Goal: Information Seeking & Learning: Learn about a topic

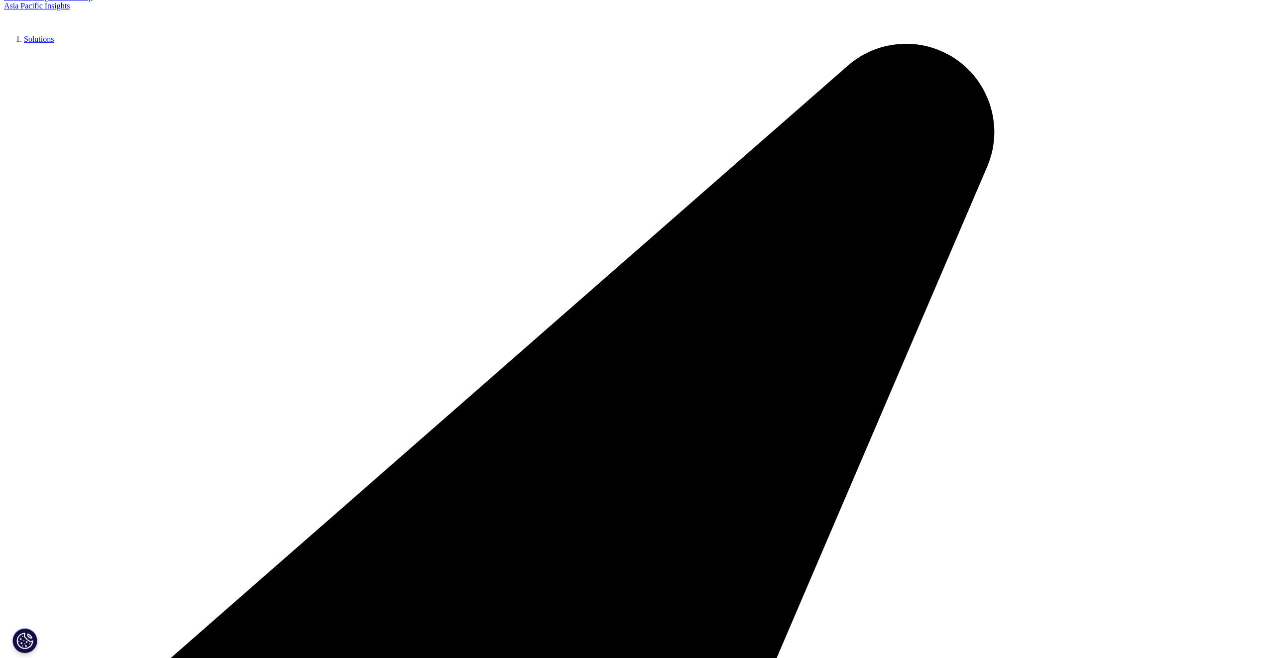
scroll to position [249, 0]
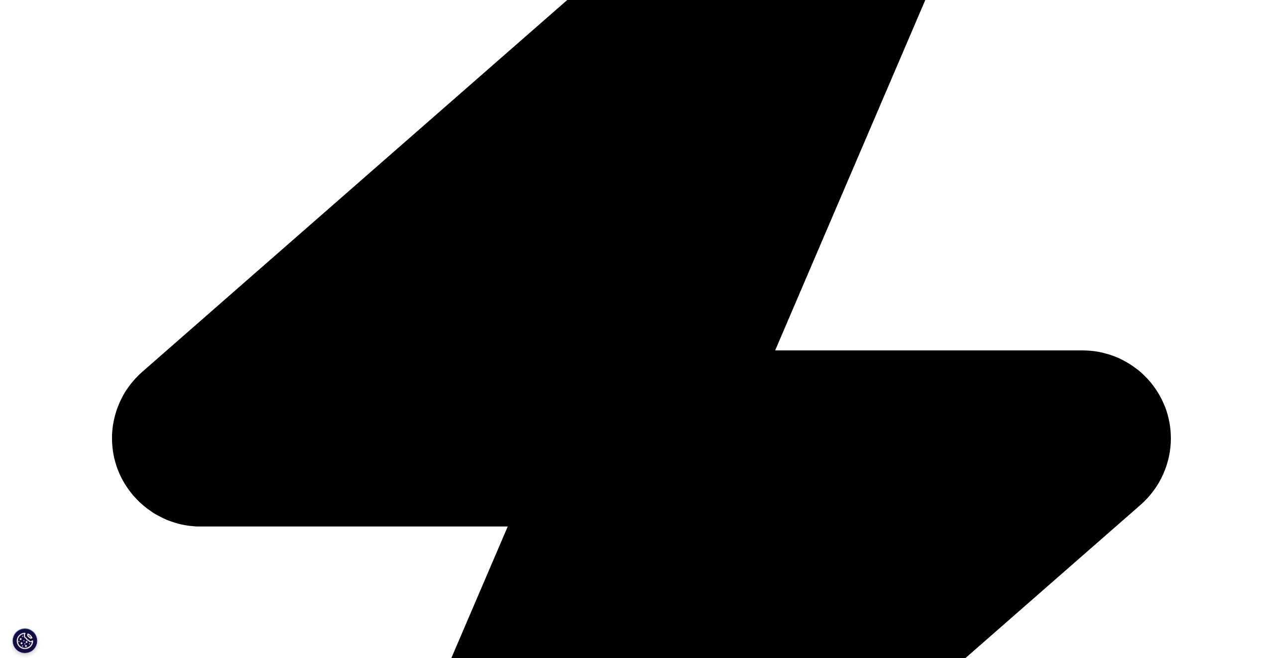
scroll to position [507, 0]
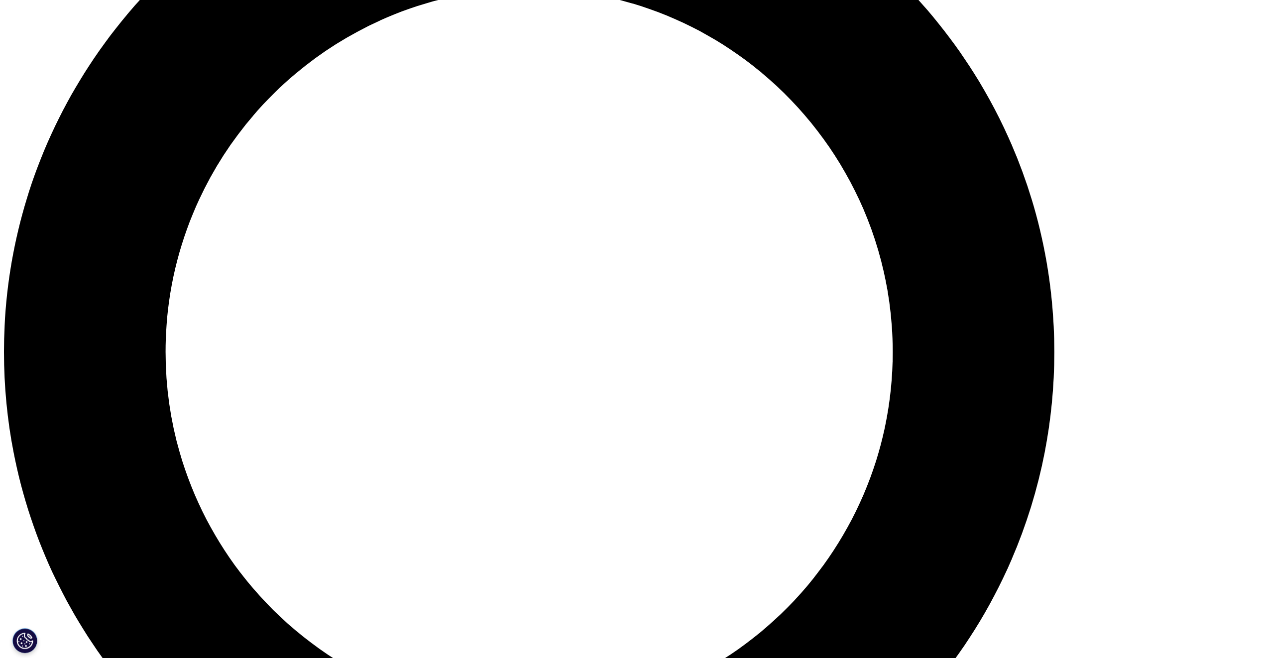
scroll to position [1493, 0]
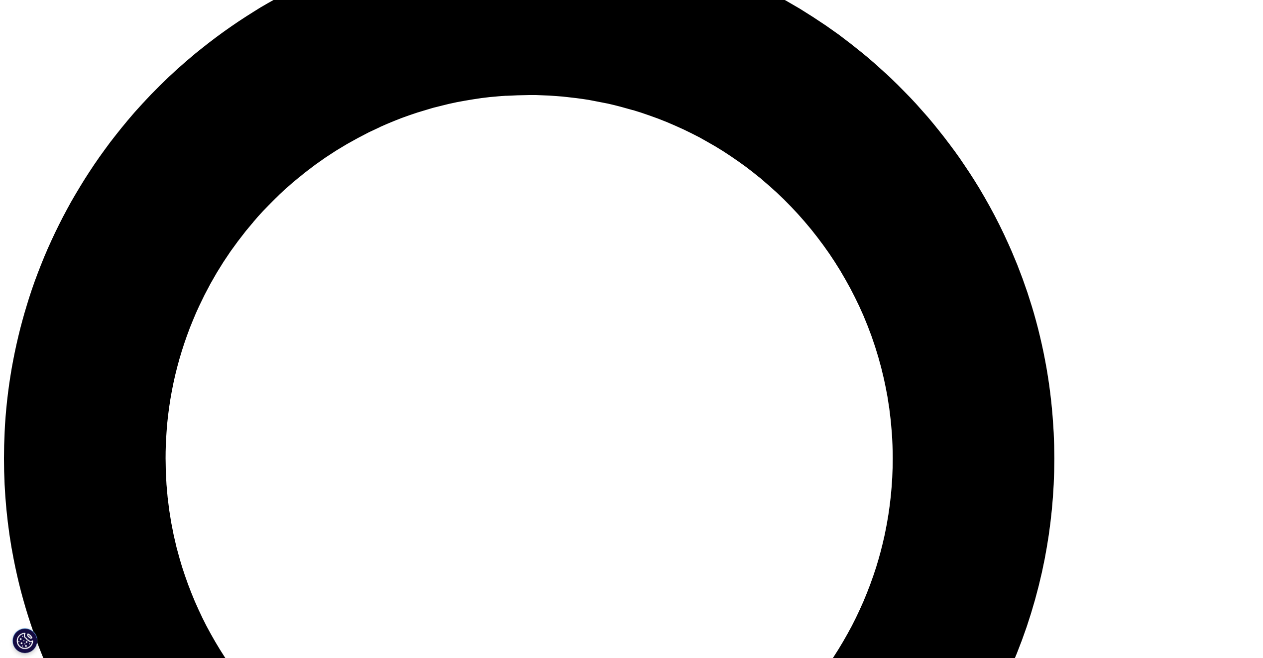
scroll to position [1810, 0]
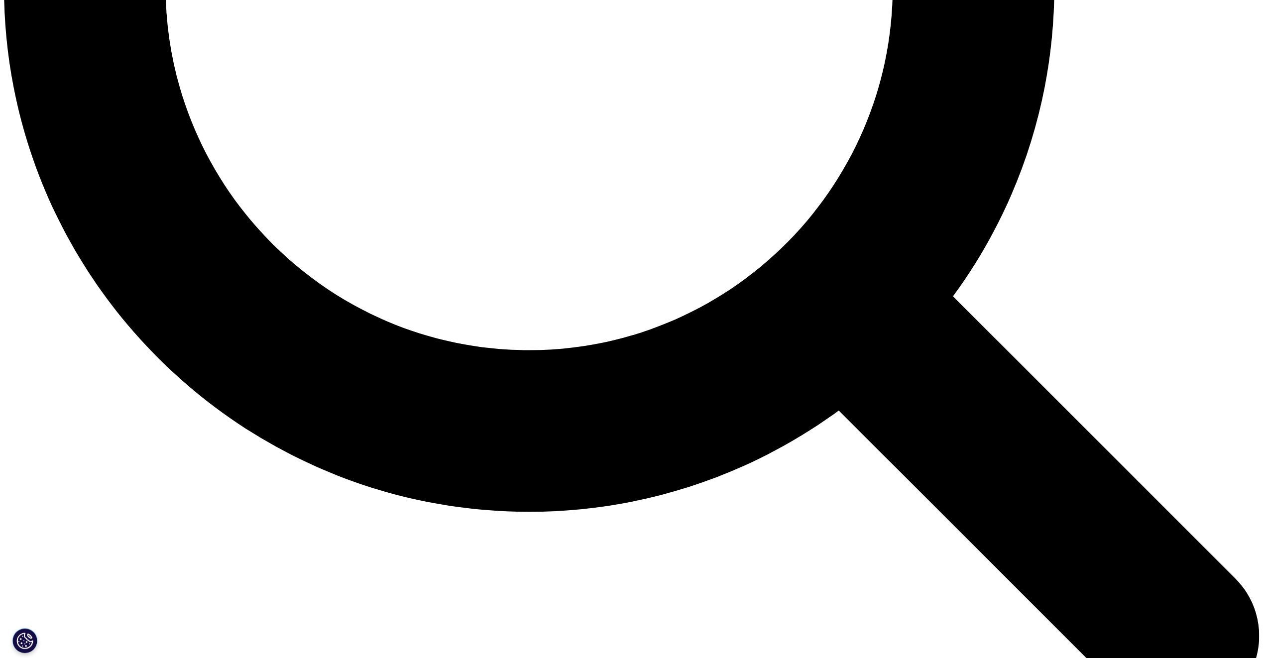
drag, startPoint x: 560, startPoint y: 275, endPoint x: 778, endPoint y: 312, distance: 221.6
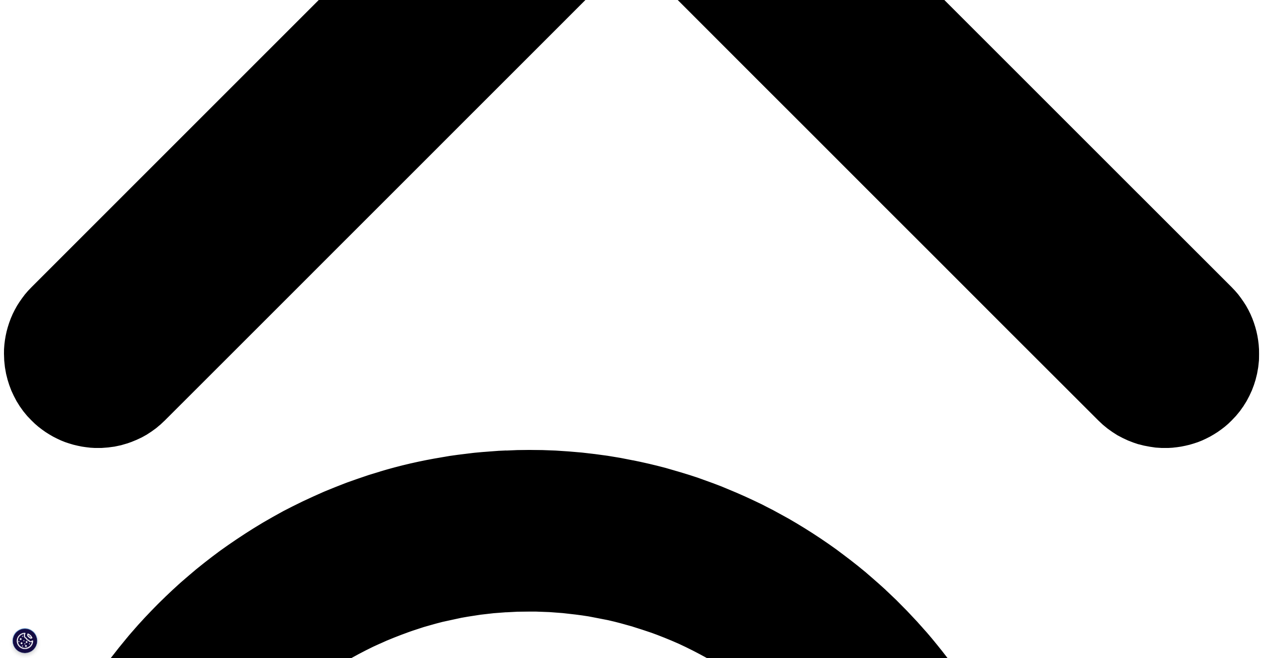
scroll to position [647, 0]
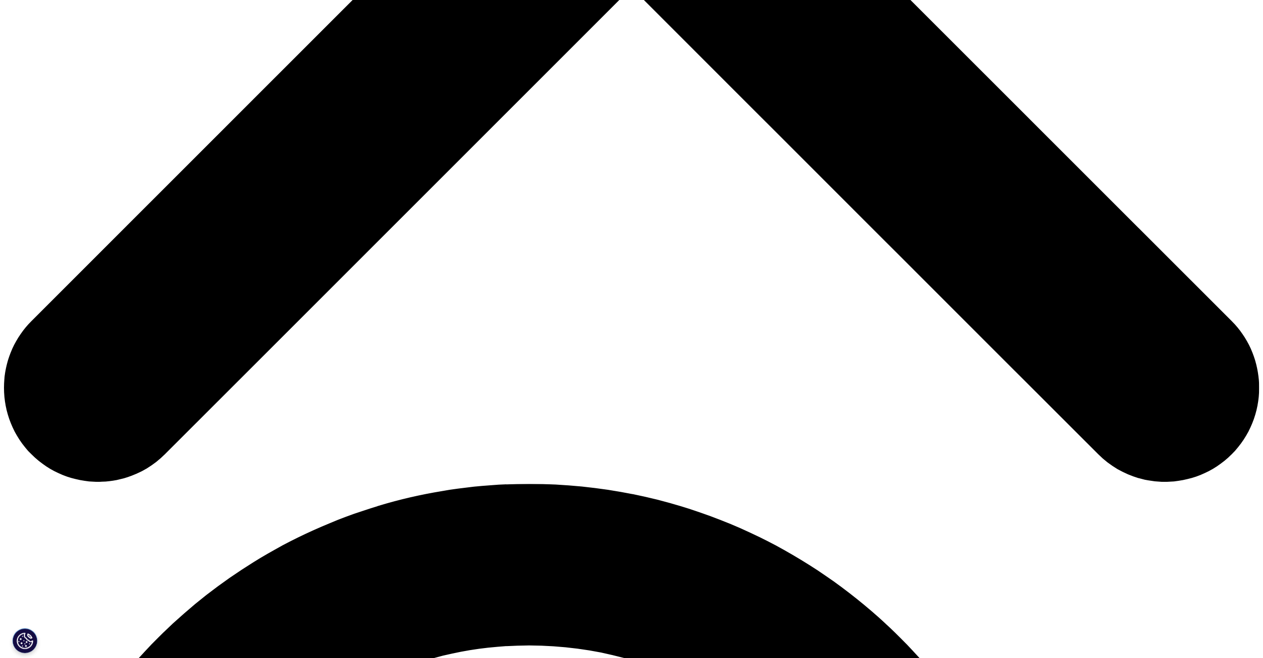
scroll to position [896, 0]
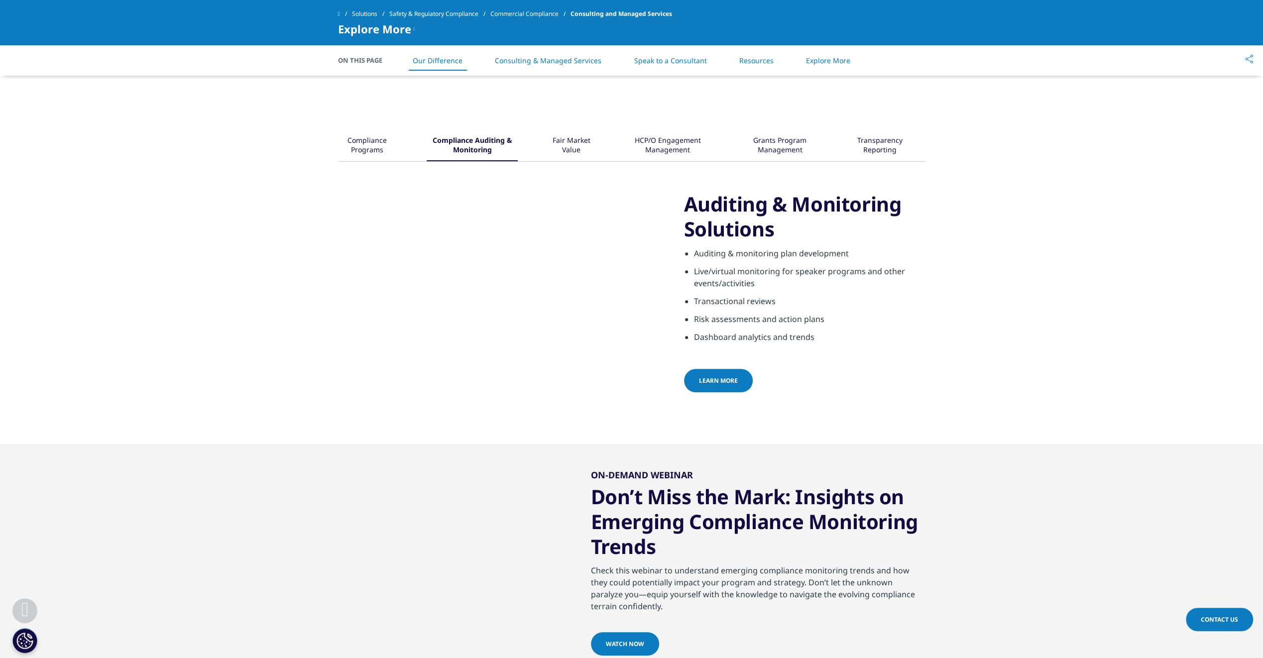
click at [367, 7] on link "Solutions" at bounding box center [370, 14] width 37 height 18
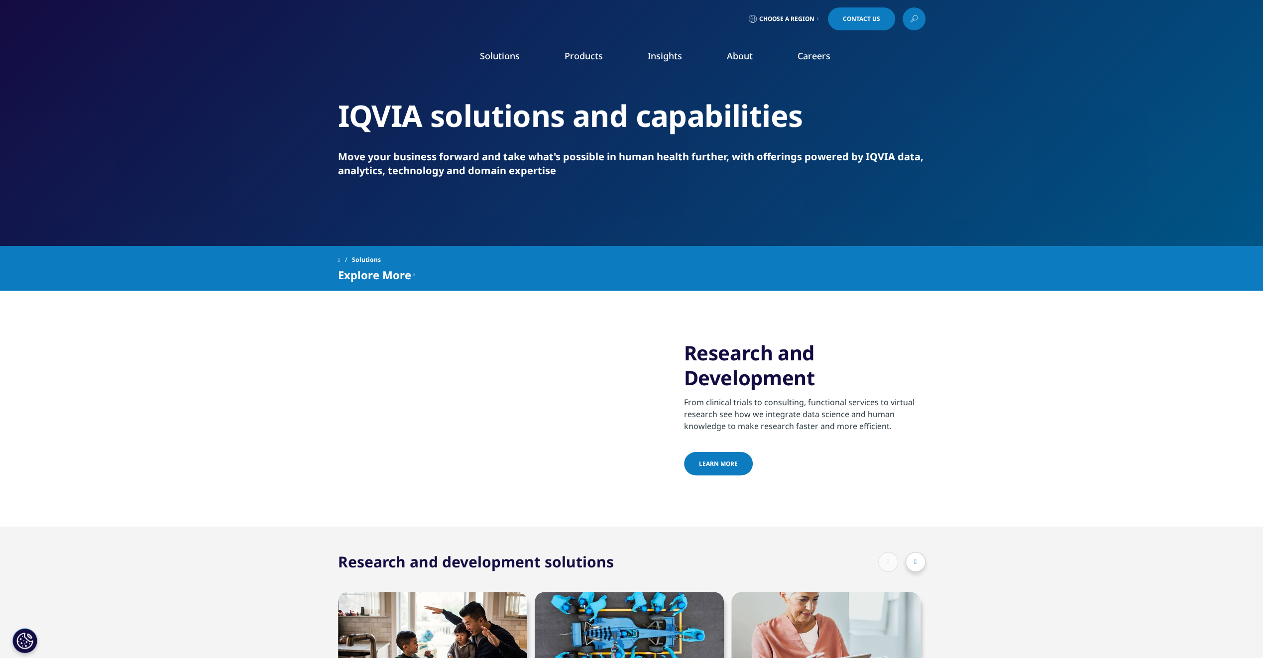
click at [972, 219] on link "Regulatory Compliance" at bounding box center [1111, 221] width 304 height 11
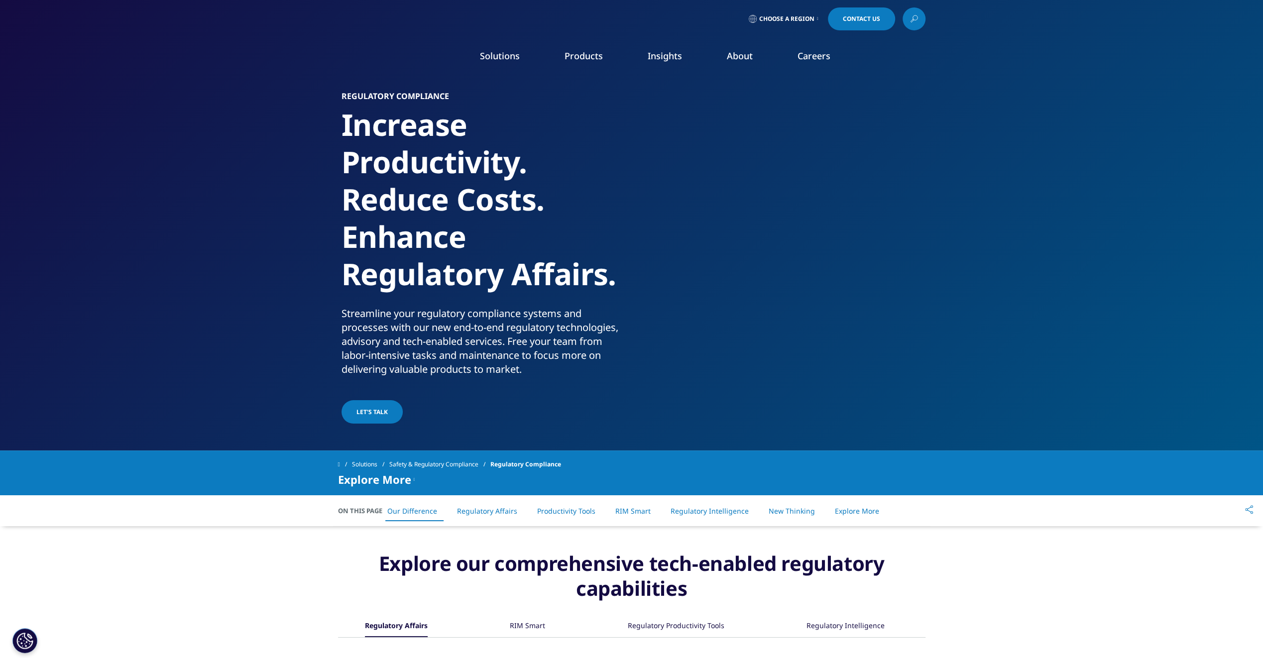
drag, startPoint x: 911, startPoint y: 17, endPoint x: 873, endPoint y: 55, distance: 53.5
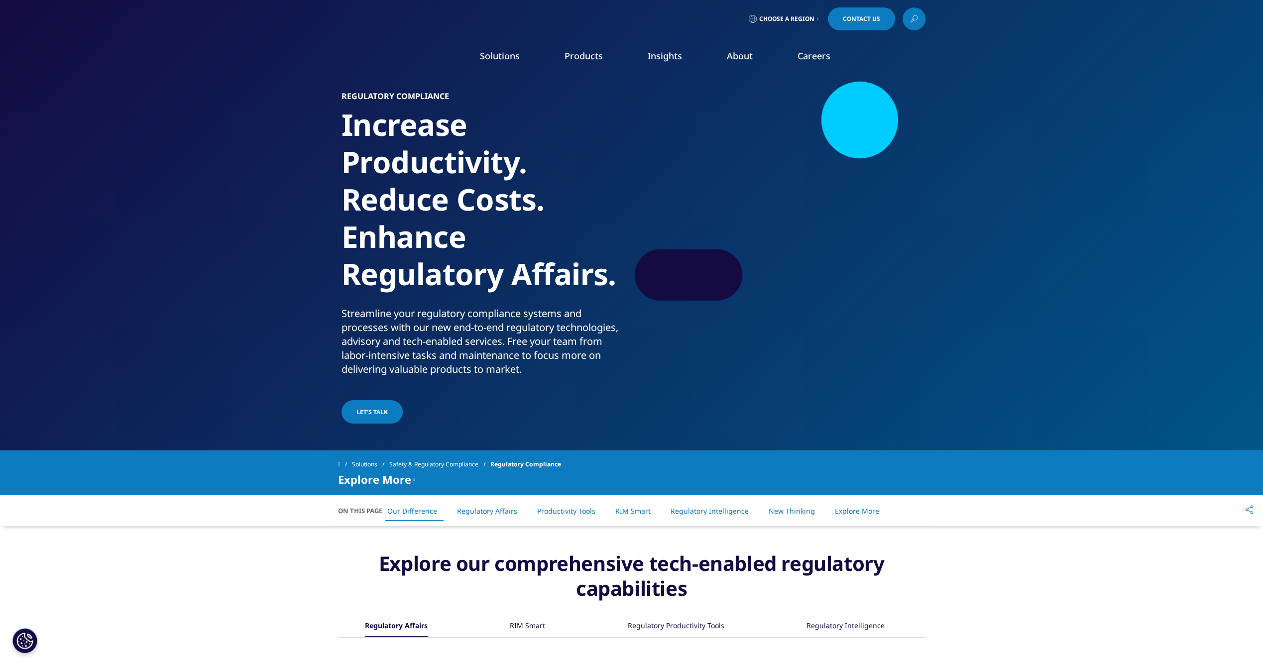
click at [911, 18] on icon at bounding box center [914, 18] width 8 height 13
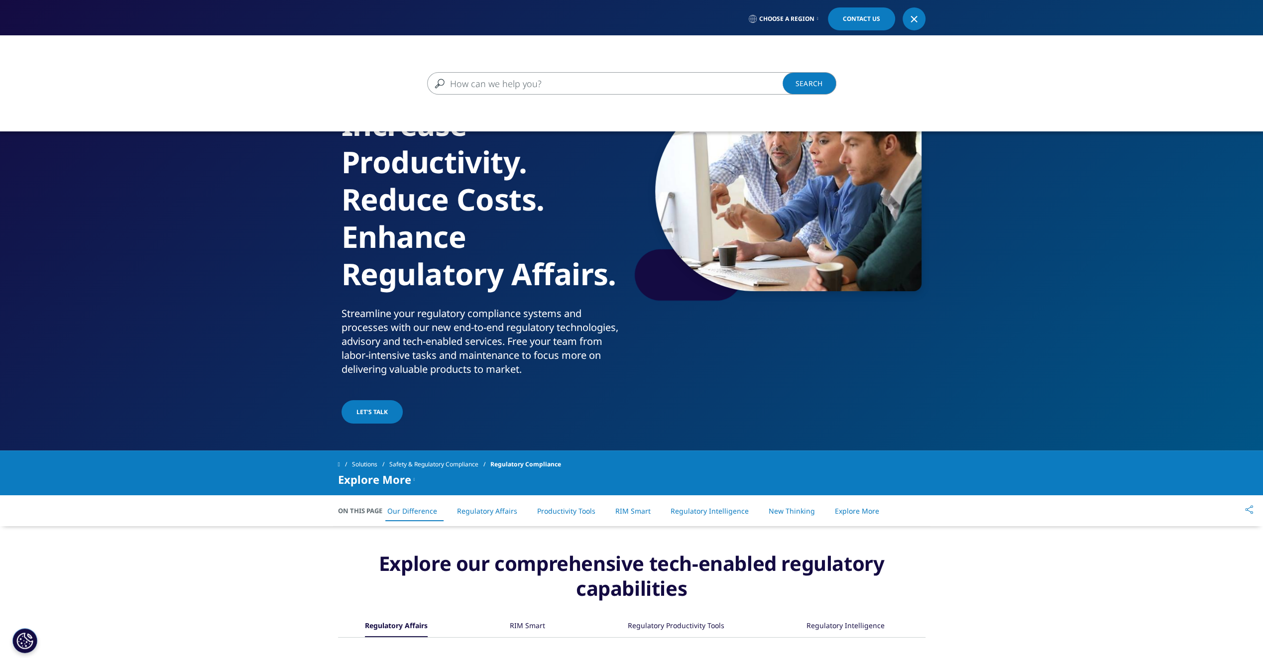
click at [688, 87] on input "Search" at bounding box center [617, 83] width 380 height 22
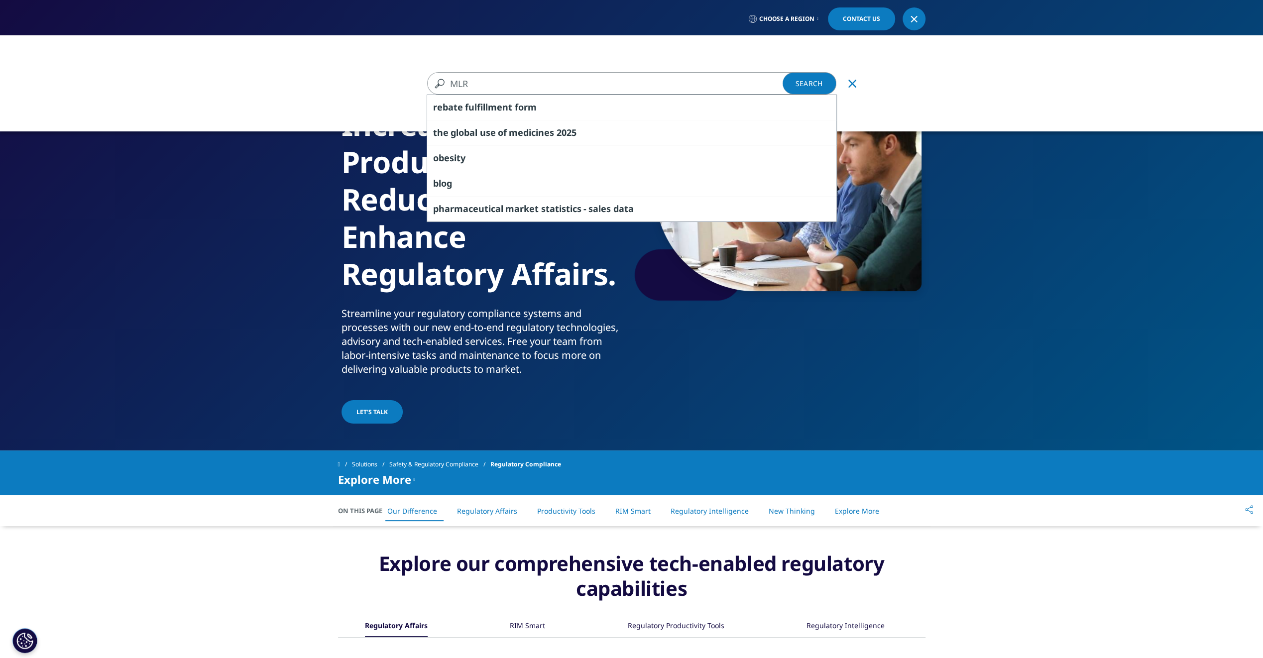
type input "MLR"
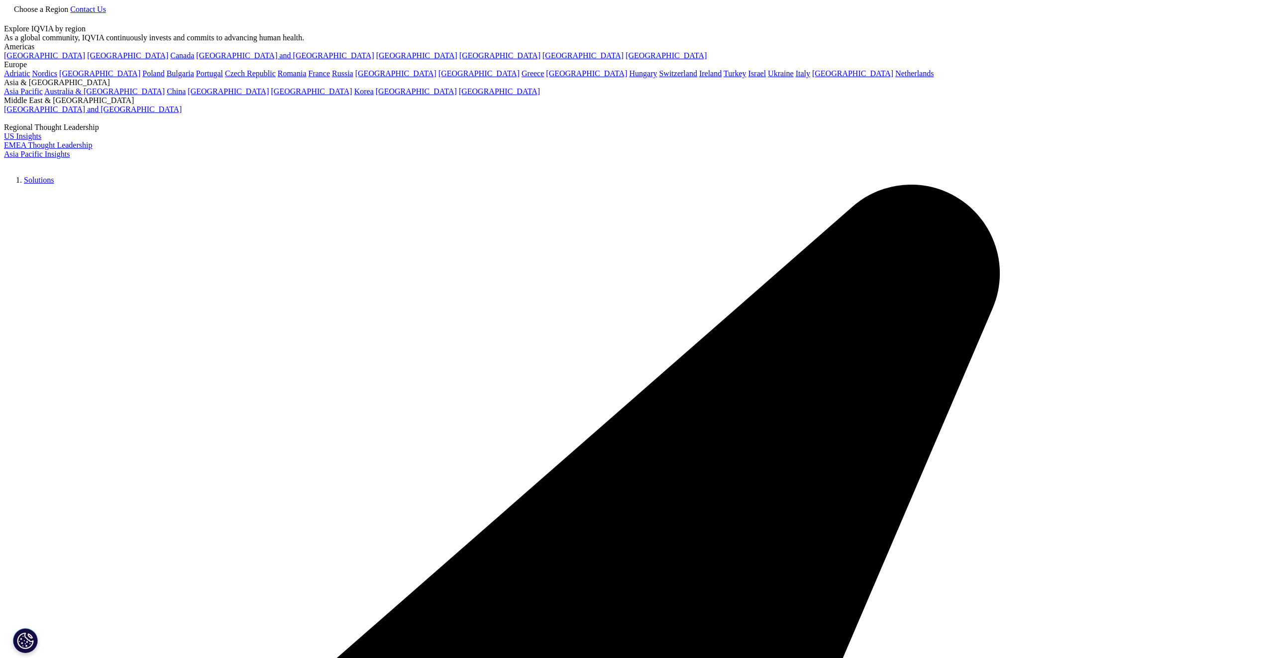
type input "MLR"
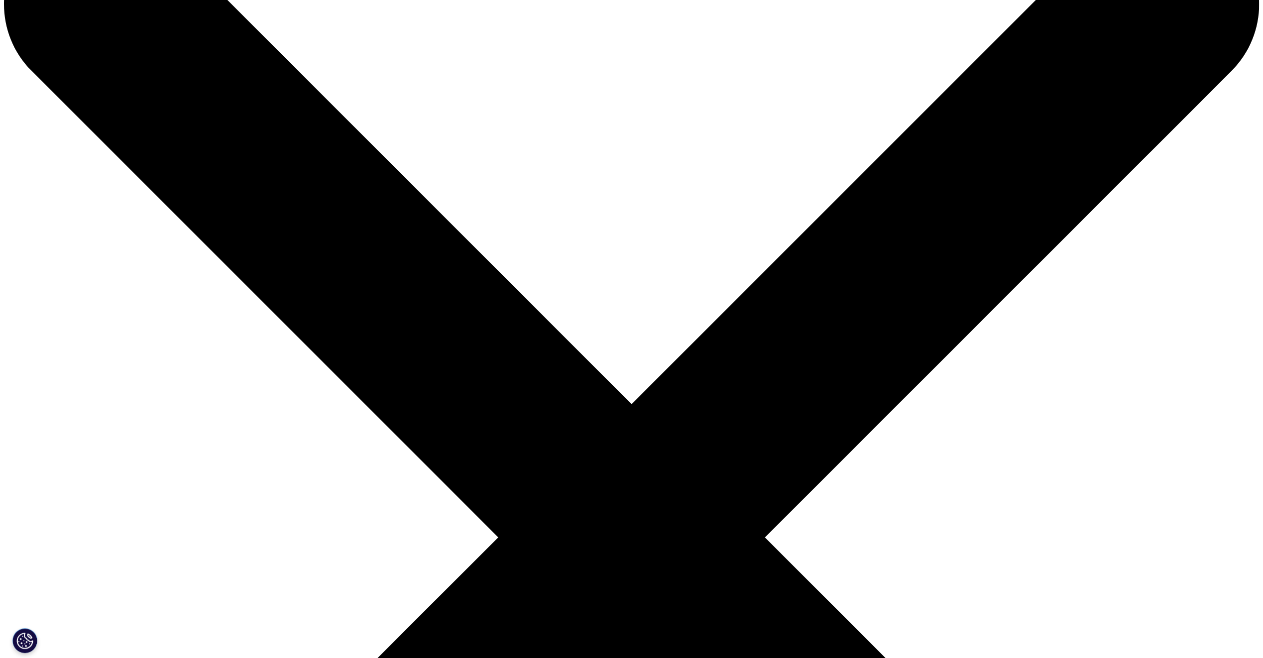
scroll to position [149, 0]
